Goal: Transaction & Acquisition: Download file/media

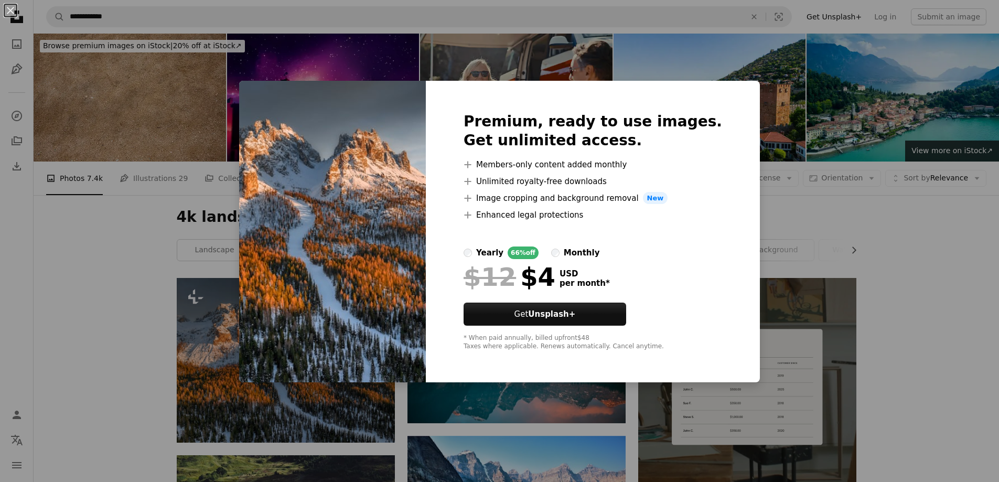
scroll to position [262, 0]
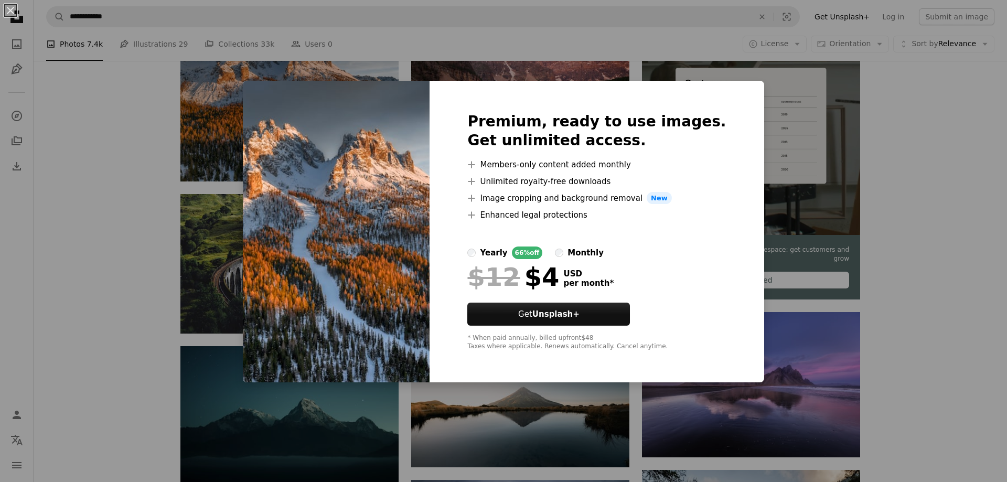
click at [821, 225] on div "An X shape Premium, ready to use images. Get unlimited access. A plus sign Memb…" at bounding box center [503, 241] width 1007 height 482
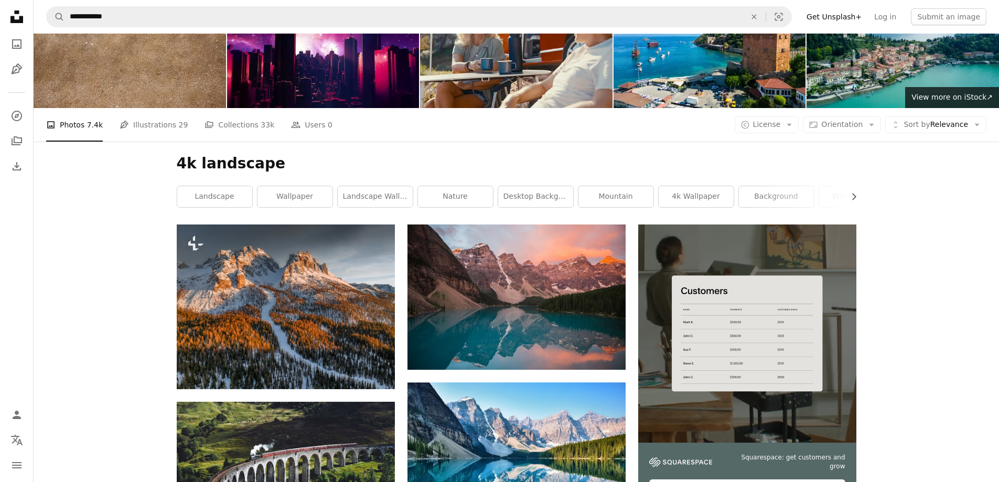
scroll to position [0, 0]
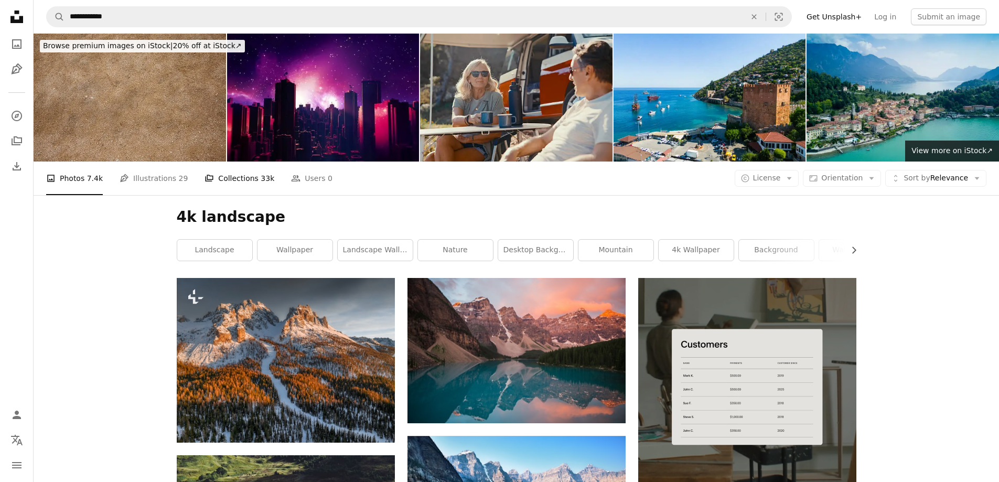
click at [237, 183] on link "A stack of folders Collections 33k" at bounding box center [239, 178] width 70 height 34
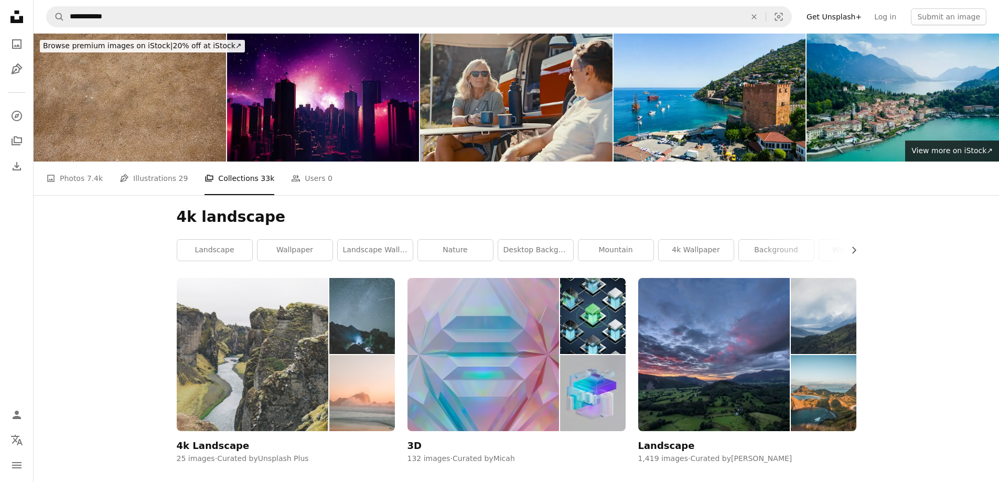
click at [295, 334] on img at bounding box center [253, 354] width 152 height 153
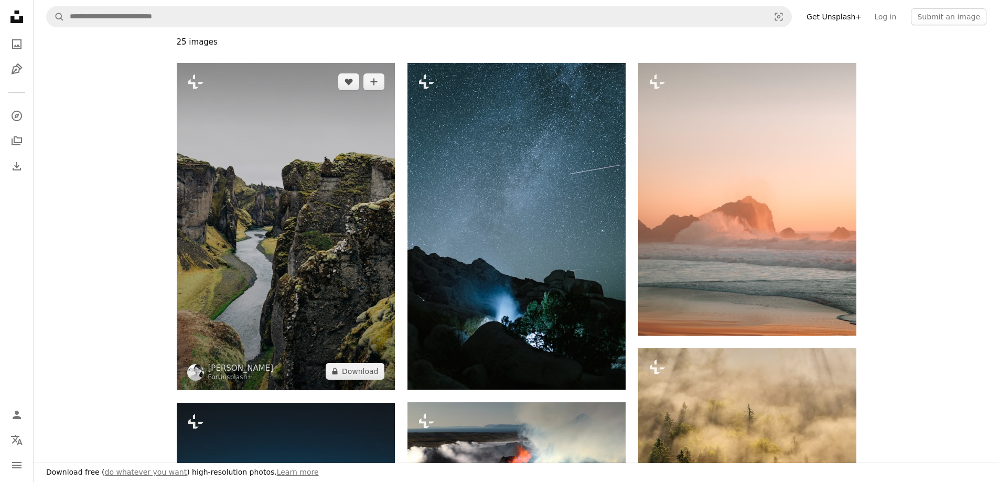
scroll to position [157, 0]
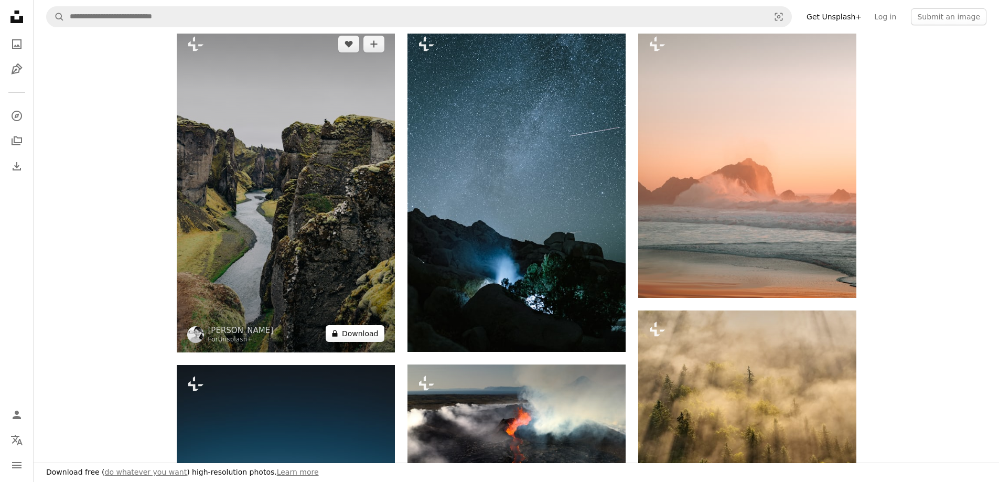
click at [364, 333] on button "A lock Download" at bounding box center [355, 333] width 59 height 17
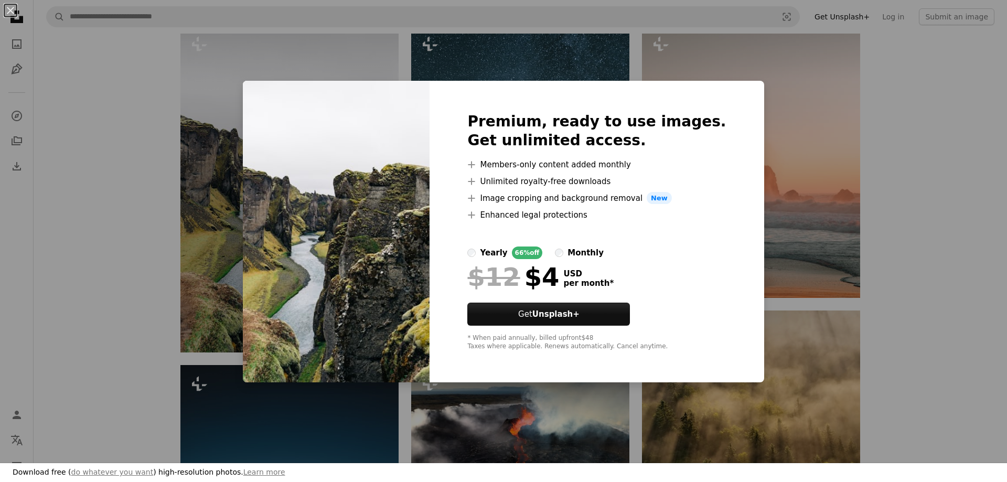
click at [560, 61] on div "An X shape Premium, ready to use images. Get unlimited access. A plus sign Memb…" at bounding box center [503, 241] width 1007 height 482
